Goal: Task Accomplishment & Management: Complete application form

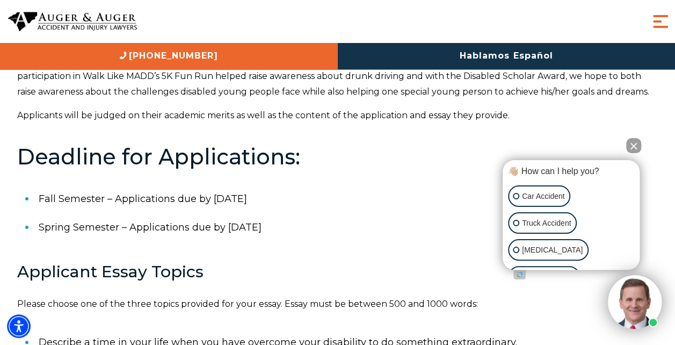
scroll to position [244, 0]
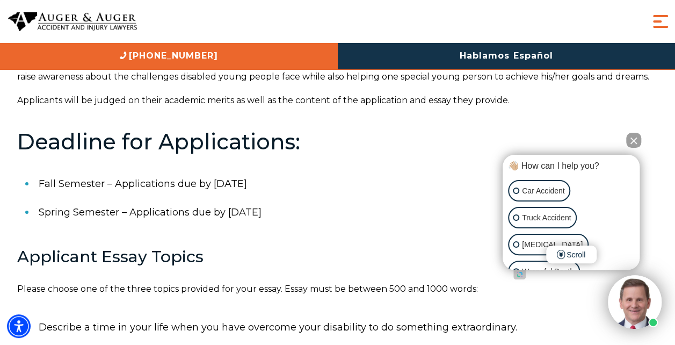
click at [630, 146] on button "Close Intaker Chat Widget" at bounding box center [633, 140] width 15 height 15
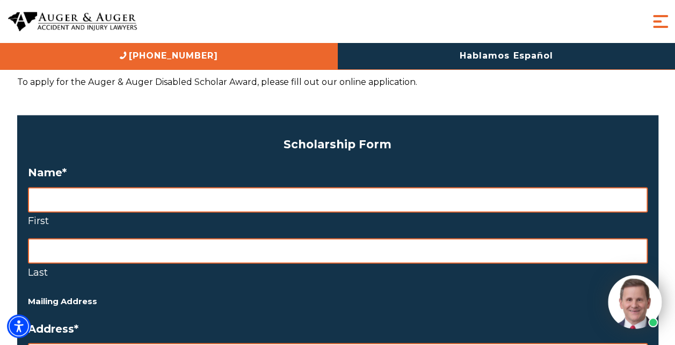
scroll to position [781, 0]
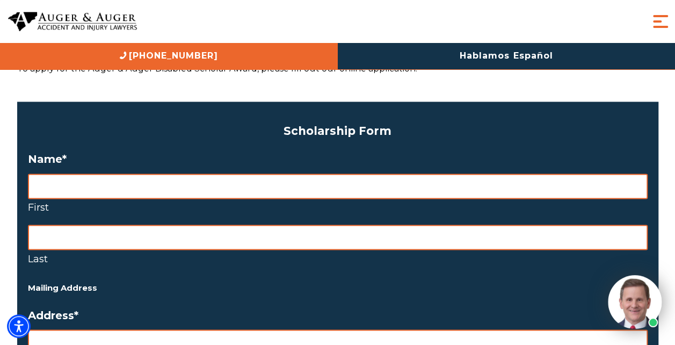
click at [75, 179] on input "First" at bounding box center [338, 185] width 620 height 25
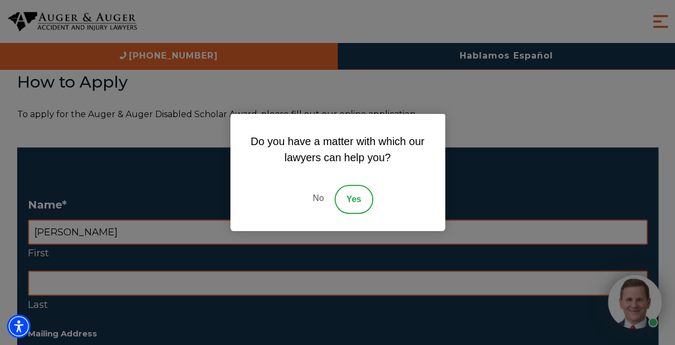
scroll to position [731, 0]
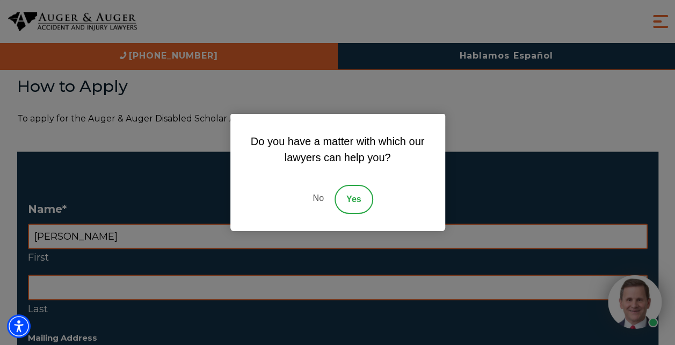
type input "Tucker"
click at [314, 205] on link "No" at bounding box center [318, 199] width 32 height 29
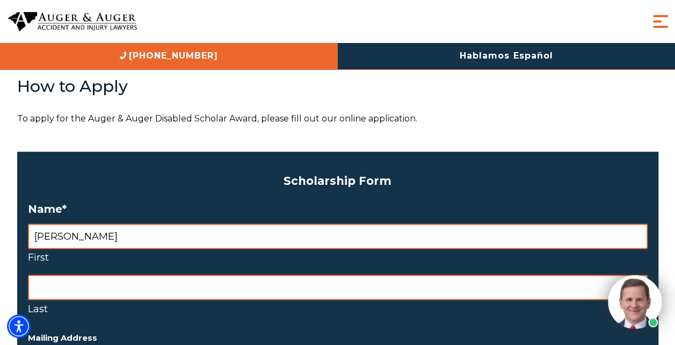
click at [90, 288] on input "Last" at bounding box center [338, 286] width 620 height 25
type input "Lynn"
click at [188, 306] on label "Last" at bounding box center [338, 308] width 620 height 17
click at [188, 300] on input "Lynn" at bounding box center [338, 286] width 620 height 25
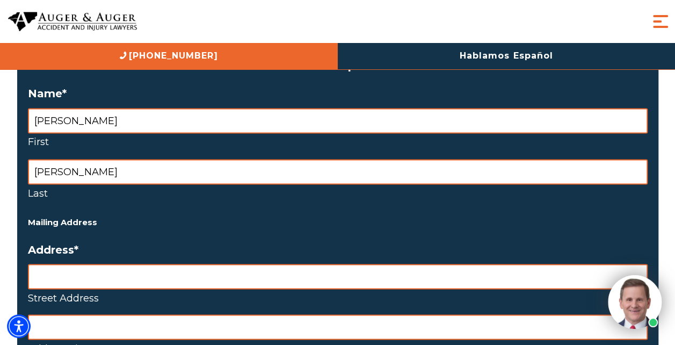
scroll to position [850, 0]
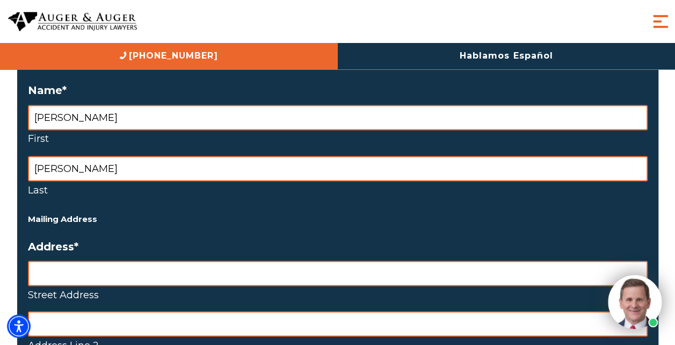
click at [112, 267] on input "Street Address" at bounding box center [338, 272] width 620 height 25
type input "24410 E Hawkstone Loop"
type input "Liberty Lake"
type input "WA"
type input "99019"
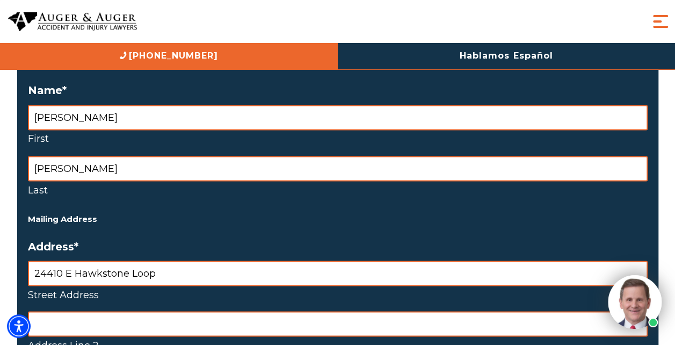
select select "United States"
type input "4064222148"
type input "nmlynn50@outlook.com"
type input "(406) 422-2148"
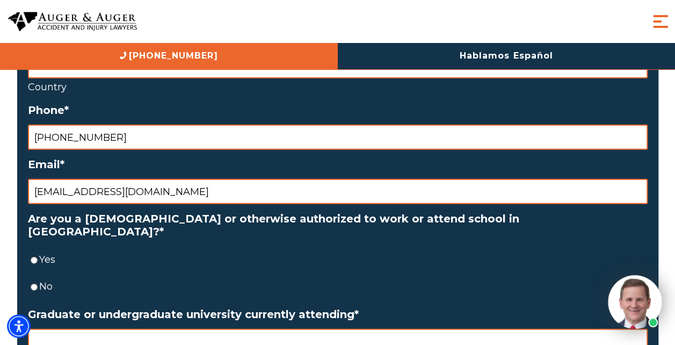
scroll to position [1336, 0]
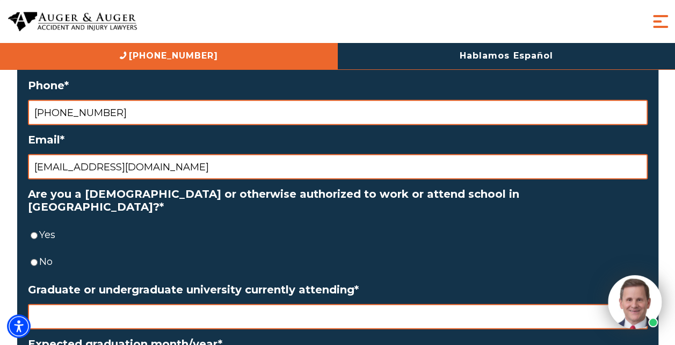
click at [34, 223] on input "Yes" at bounding box center [34, 235] width 7 height 25
radio input "true"
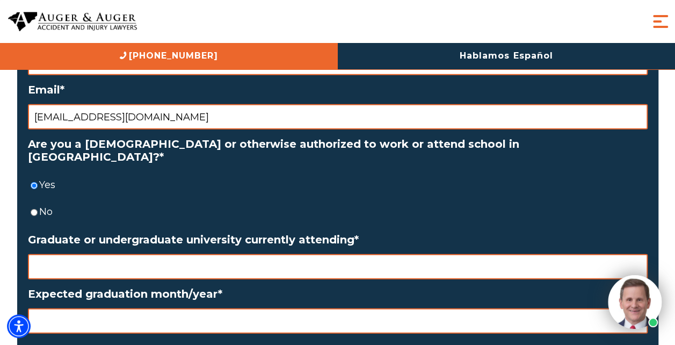
scroll to position [1387, 0]
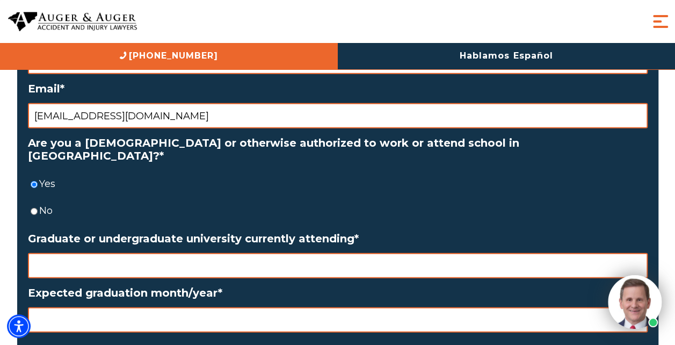
click at [174, 253] on input "Graduate or undergraduate university currently attending *" at bounding box center [338, 265] width 620 height 25
type input "Eastern Washington University"
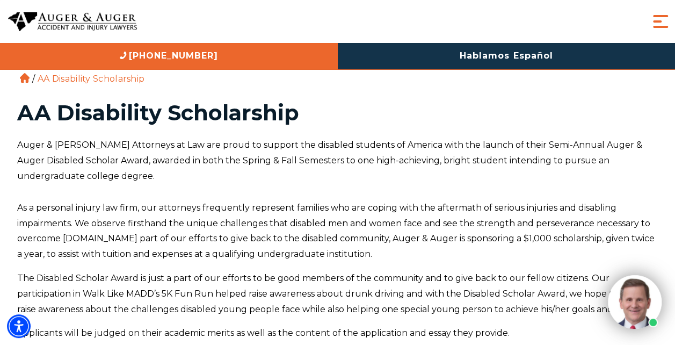
scroll to position [0, 0]
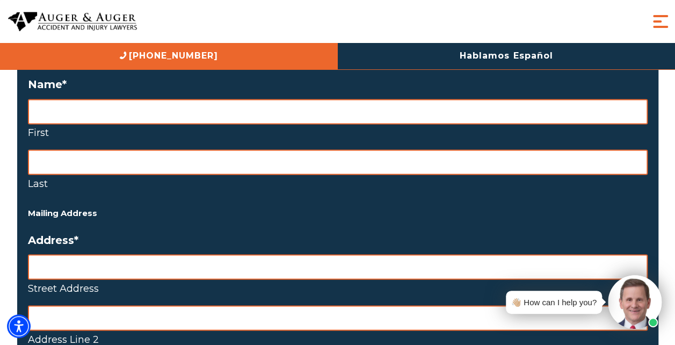
scroll to position [830, 0]
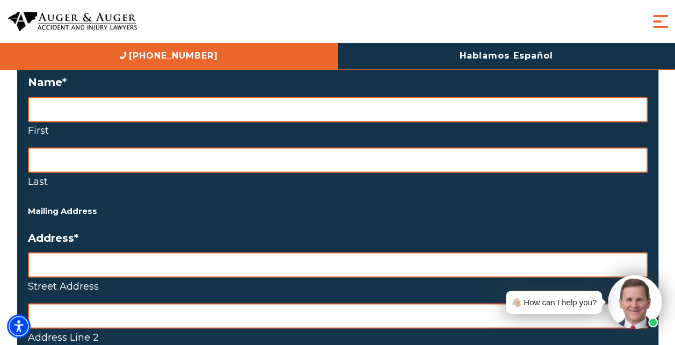
click at [101, 115] on input "First" at bounding box center [338, 109] width 620 height 25
type input "Tucker"
type input "Lynn"
type input "24410 E Hawkstone Loop"
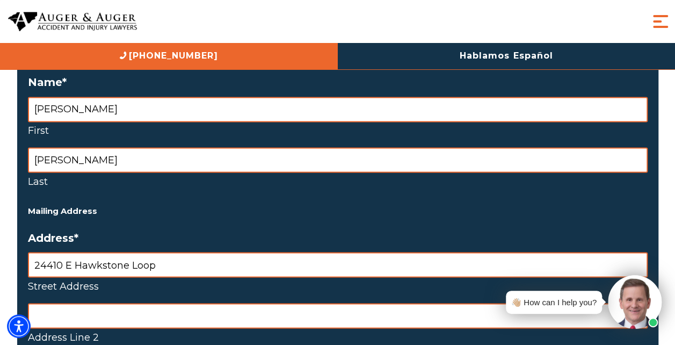
type input "Liberty Lake"
type input "WA"
type input "99019"
select select "United States"
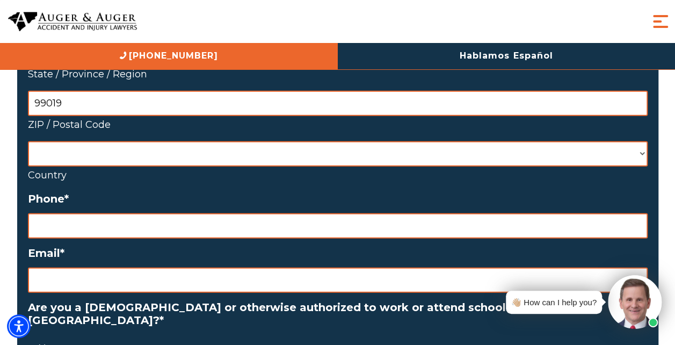
scroll to position [1237, 0]
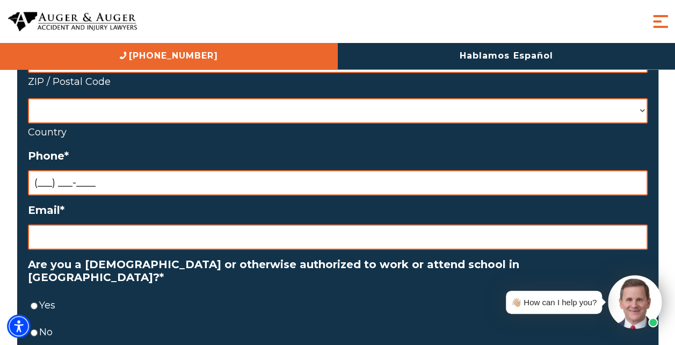
click at [180, 184] on input "(___) ___-____" at bounding box center [338, 182] width 620 height 25
type input "(406) 422-2148"
type input "Liberty Lake, WA 99019"
type input "nicki.lynn@itron.com"
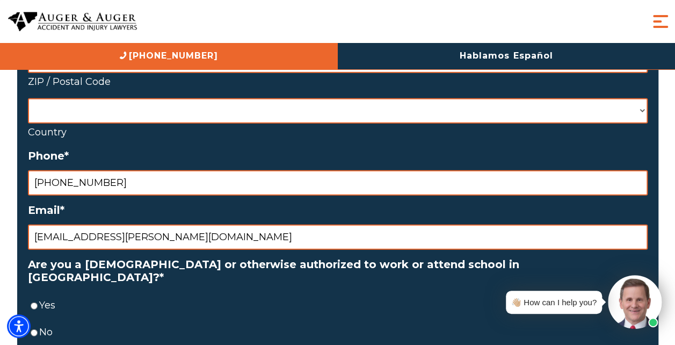
type input "Nicki Lynn"
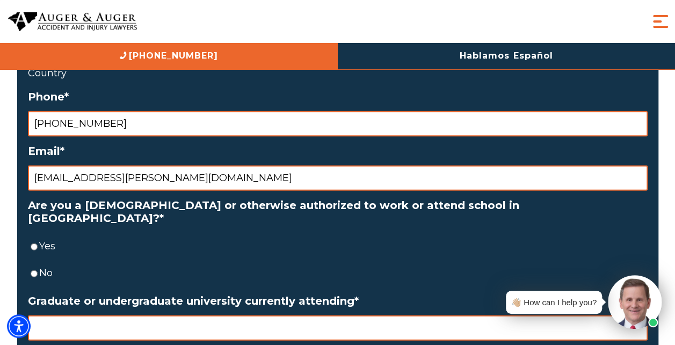
scroll to position [1297, 0]
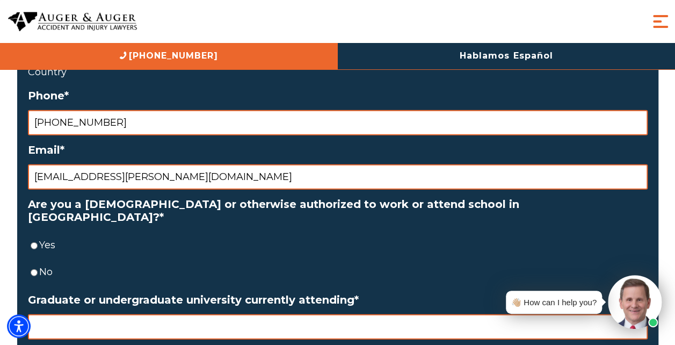
drag, startPoint x: 158, startPoint y: 178, endPoint x: 4, endPoint y: 171, distance: 153.7
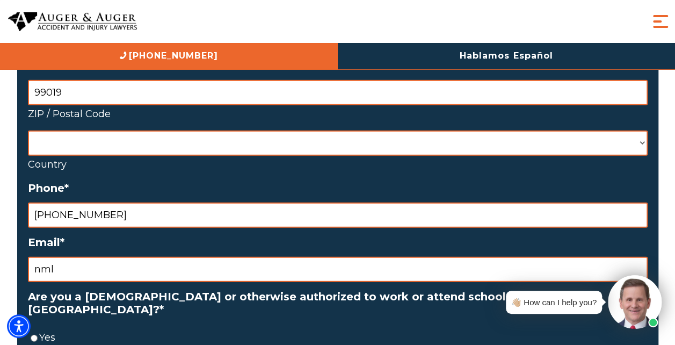
scroll to position [1205, 0]
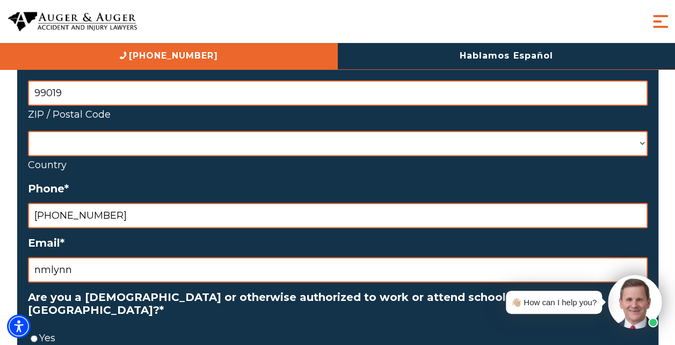
type input "nmlynn50@outlook.com"
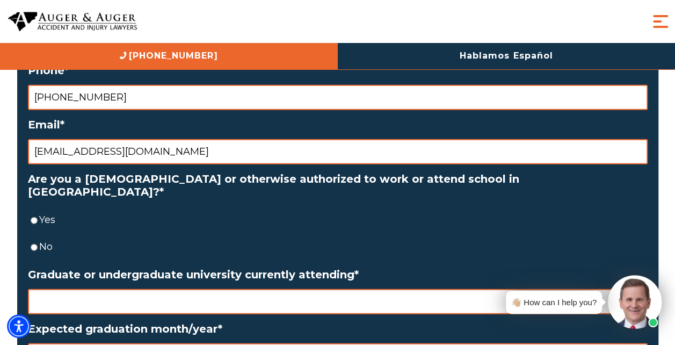
scroll to position [1329, 0]
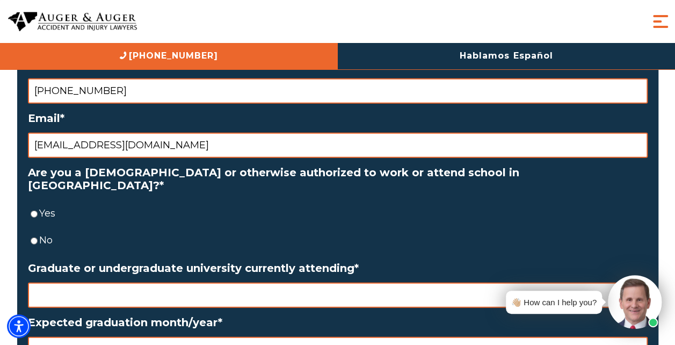
click at [35, 201] on input "Yes" at bounding box center [34, 213] width 7 height 25
radio input "true"
click at [83, 291] on input "Graduate or undergraduate university currently attending *" at bounding box center [338, 294] width 620 height 25
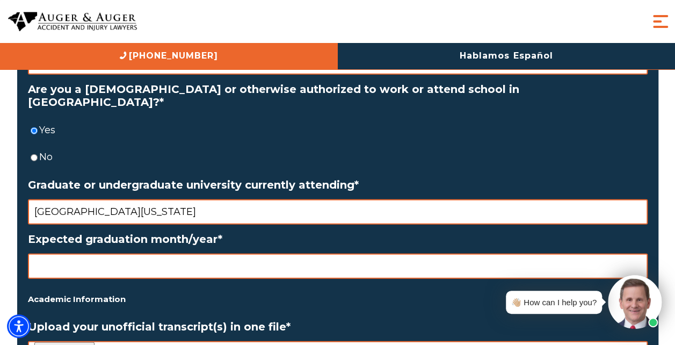
scroll to position [1413, 0]
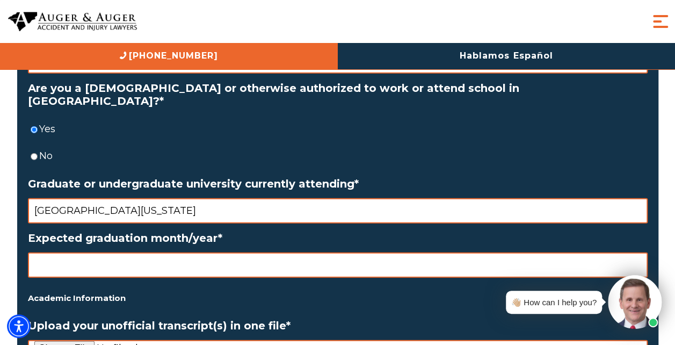
type input "Eastern Washington University"
click at [95, 253] on input "Expected graduation month/year *" at bounding box center [338, 264] width 620 height 25
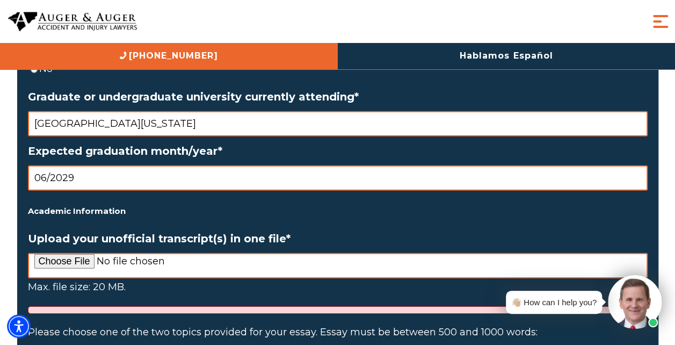
scroll to position [1508, 0]
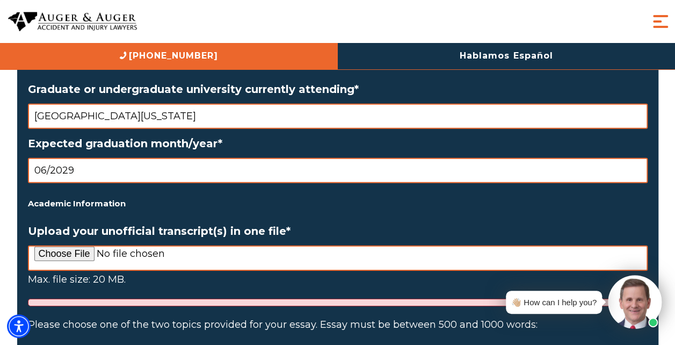
type input "06/2029"
click at [77, 245] on input "Upload your unofficial transcript(s) in one file *" at bounding box center [338, 257] width 620 height 25
type input "C:\fakepath\T Lynn Final Transcript.pdf"
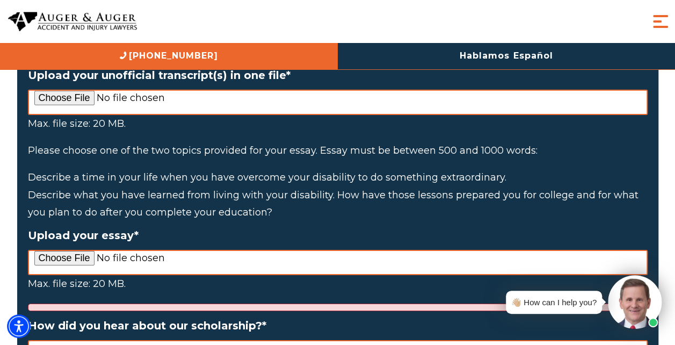
scroll to position [1724, 0]
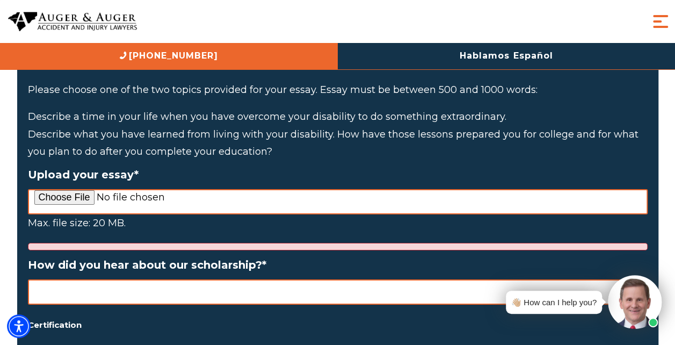
click at [71, 189] on input "Upload your essay *" at bounding box center [338, 201] width 620 height 25
type input "C:\fakepath\Tucker Lynn T1D.docx"
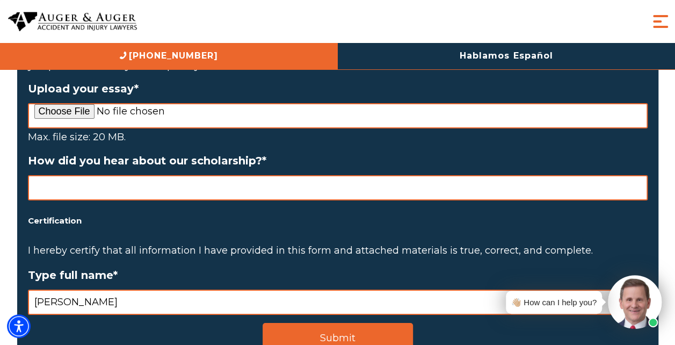
scroll to position [1818, 0]
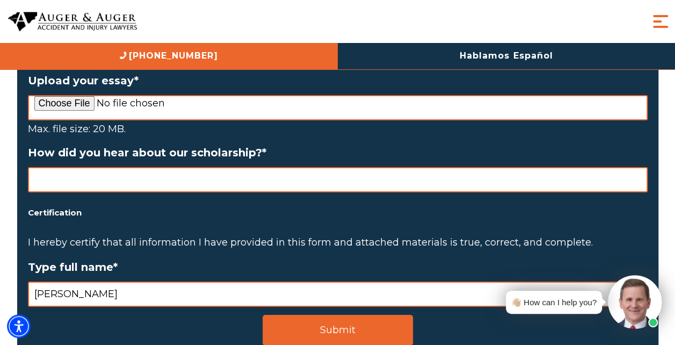
click at [124, 170] on input "How did you hear about our scholarship? *" at bounding box center [338, 179] width 620 height 25
type input "D"
type input "T"
type input "The Diabetes Link"
drag, startPoint x: 93, startPoint y: 280, endPoint x: 3, endPoint y: 280, distance: 90.2
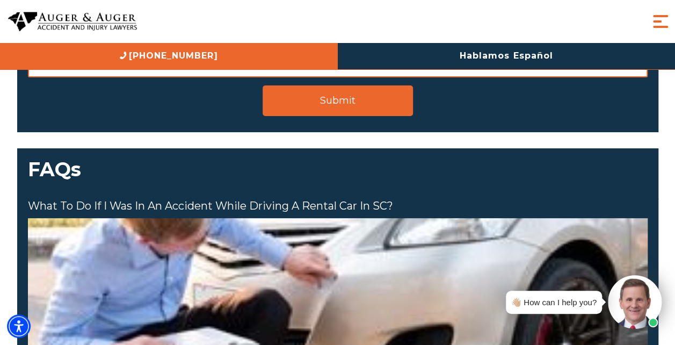
scroll to position [2062, 0]
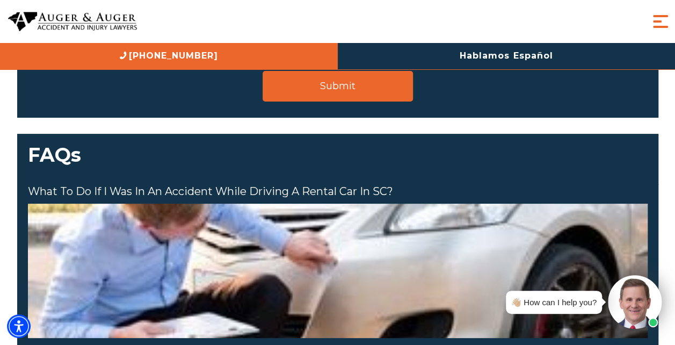
type input "Tucker Lynn"
click at [320, 157] on h3 "FAQs" at bounding box center [337, 159] width 641 height 51
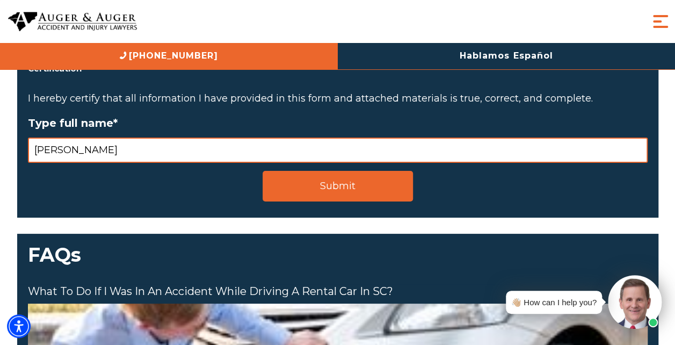
scroll to position [1897, 0]
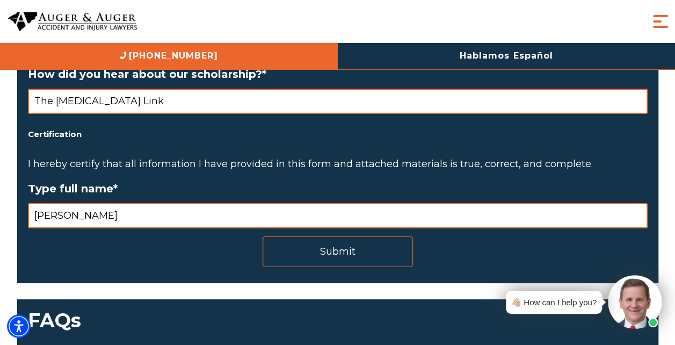
click at [325, 237] on input "Submit" at bounding box center [338, 251] width 150 height 31
